Goal: Check status

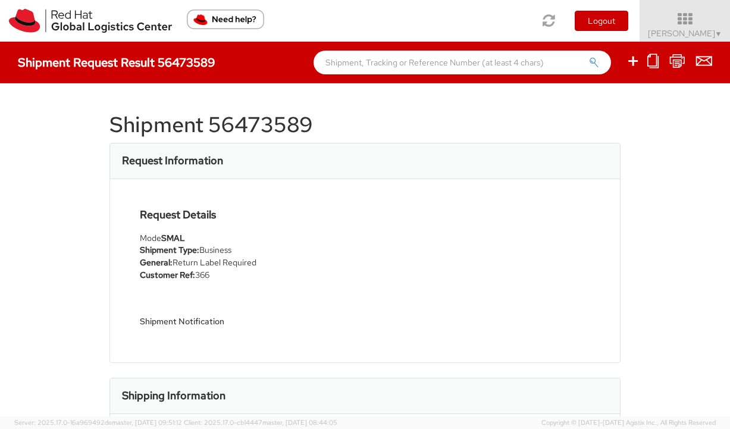
click at [190, 318] on h5 "Shipment Notification" at bounding box center [248, 321] width 216 height 9
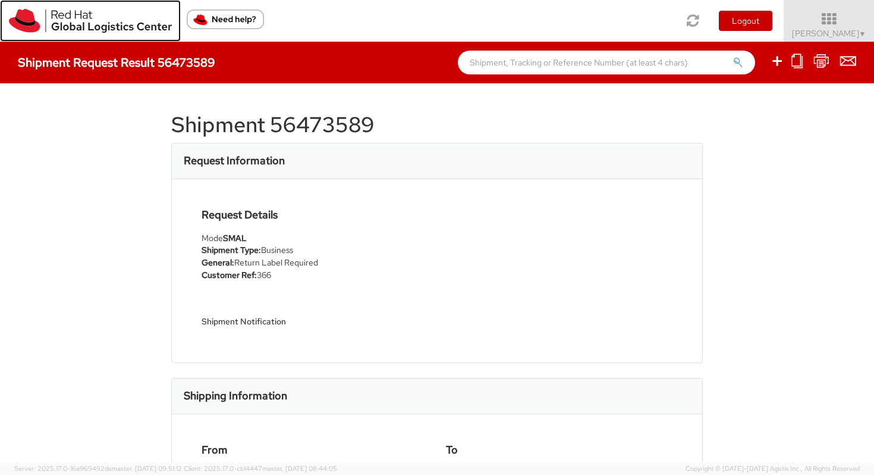
click at [99, 21] on img at bounding box center [90, 21] width 163 height 24
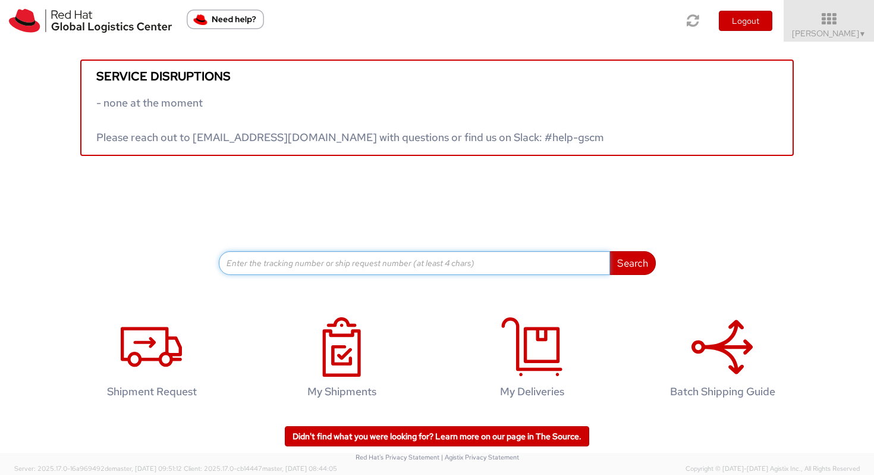
click at [241, 265] on input at bounding box center [414, 263] width 391 height 24
type input "392067904694"
click at [610, 251] on button "Search" at bounding box center [633, 263] width 46 height 24
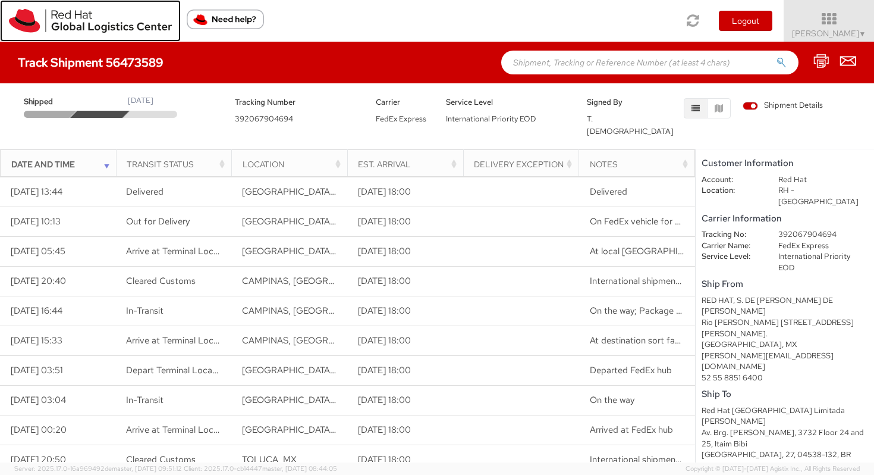
click at [65, 21] on img at bounding box center [90, 21] width 163 height 24
